Goal: Check status

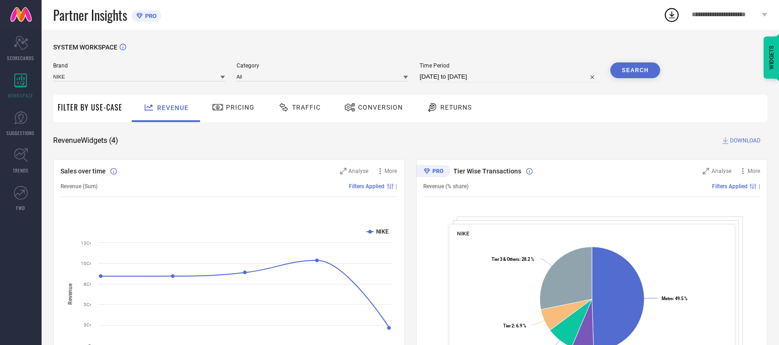
click at [358, 110] on span "Conversion" at bounding box center [380, 106] width 45 height 7
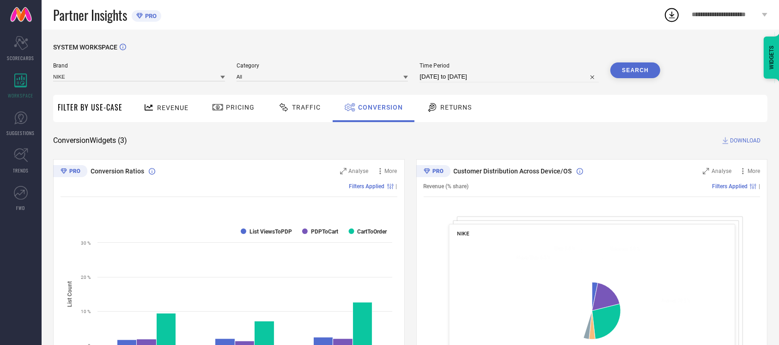
select select "7"
select select "2025"
select select "8"
select select "2025"
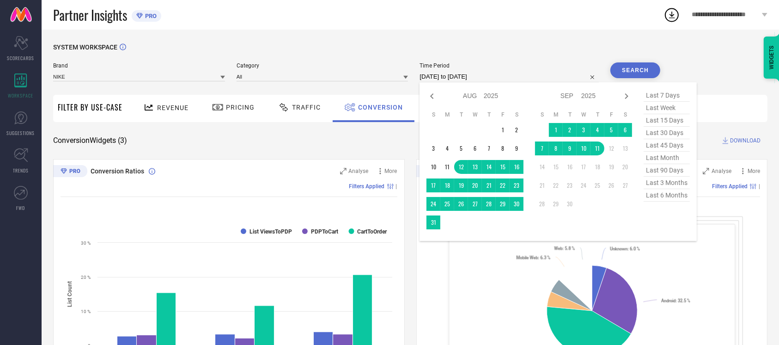
click at [508, 73] on input "[DATE] to [DATE]" at bounding box center [509, 76] width 179 height 11
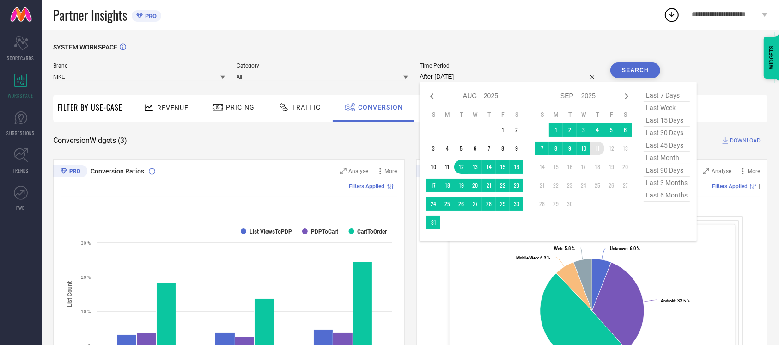
click at [596, 153] on td "11" at bounding box center [597, 148] width 14 height 14
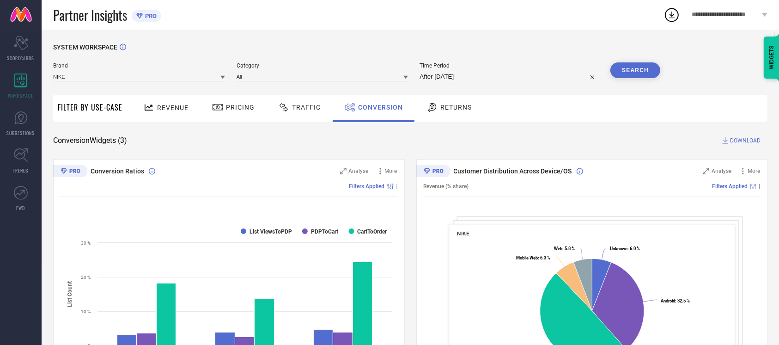
type input "[DATE] to [DATE]"
click at [644, 78] on button "Search" at bounding box center [635, 70] width 50 height 16
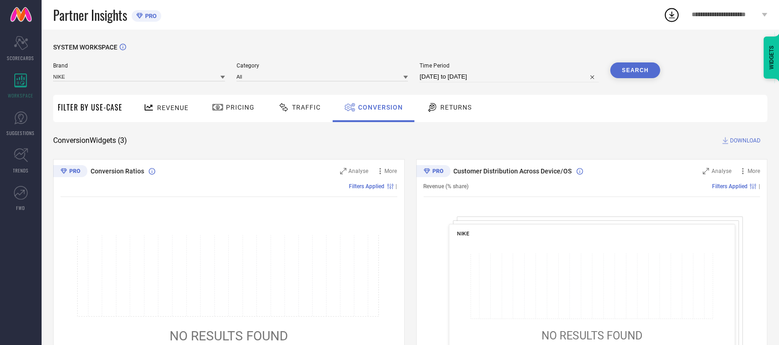
select select "8"
select select "2025"
select select "9"
select select "2025"
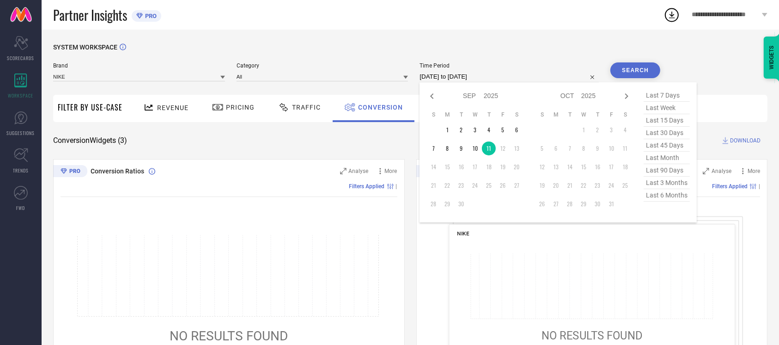
click at [477, 73] on input "[DATE] to [DATE]" at bounding box center [509, 76] width 179 height 11
click at [475, 155] on td "10" at bounding box center [475, 148] width 14 height 14
type input "10-09-2025 to 10-09-2025"
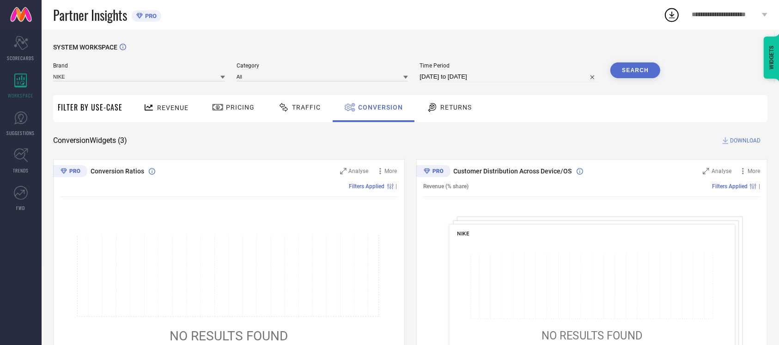
click at [635, 70] on button "Search" at bounding box center [635, 70] width 50 height 16
click at [458, 72] on input "10-09-2025 to 10-09-2025" at bounding box center [509, 76] width 179 height 11
select select "8"
select select "2025"
select select "9"
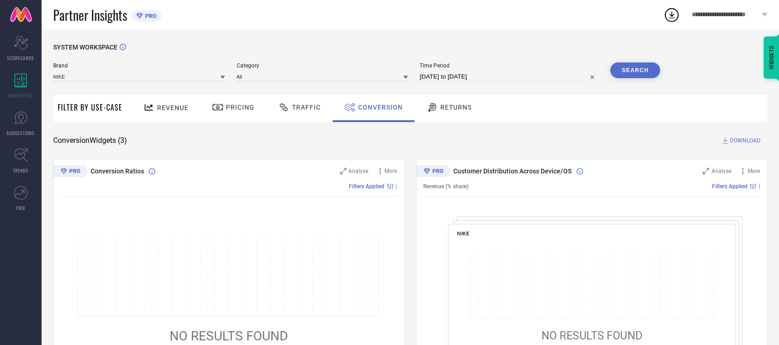
select select "2025"
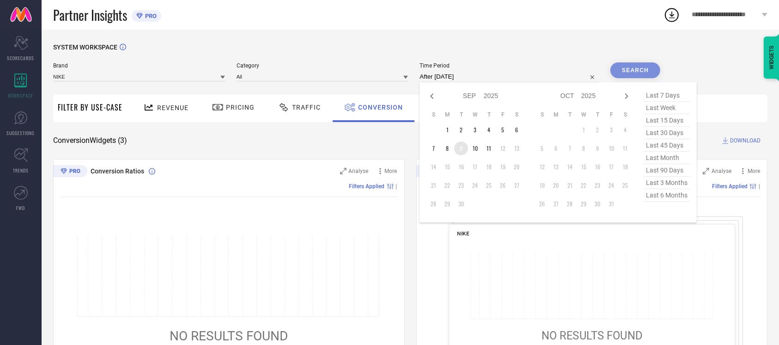
click at [455, 145] on td "9" at bounding box center [461, 148] width 14 height 14
type input "09-09-2025 to 09-09-2025"
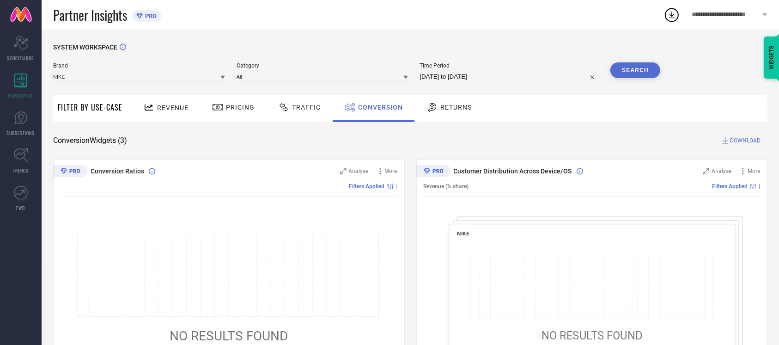
click at [651, 66] on button "Search" at bounding box center [635, 70] width 50 height 16
